Goal: Information Seeking & Learning: Find specific fact

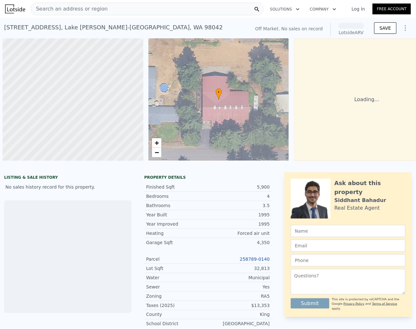
scroll to position [0, 2]
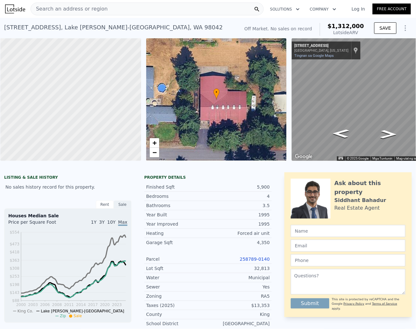
click at [360, 27] on span "$1,312,000" at bounding box center [346, 26] width 36 height 7
drag, startPoint x: 360, startPoint y: 25, endPoint x: 319, endPoint y: 24, distance: 41.8
click at [319, 24] on div "Off Market. No sales on record $1,312,000 Lotside ARV" at bounding box center [304, 29] width 125 height 18
click at [356, 20] on div "[STREET_ADDRESS][PERSON_NAME] No sales on record (~ARV $1.312m ) Off Market. No…" at bounding box center [208, 28] width 408 height 20
drag, startPoint x: 363, startPoint y: 27, endPoint x: 332, endPoint y: 25, distance: 31.3
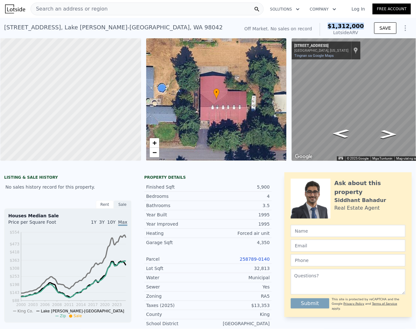
click at [332, 25] on div "Off Market. No sales on record $1,312,000 Lotside ARV" at bounding box center [304, 29] width 125 height 18
copy span "$1,312,000"
click at [175, 15] on div "Search an address or region Solutions Company Open main menu Log In Free Account" at bounding box center [208, 8] width 406 height 15
click at [303, 55] on link "Tingnan sa Google Maps" at bounding box center [315, 56] width 40 height 4
